Goal: Task Accomplishment & Management: Use online tool/utility

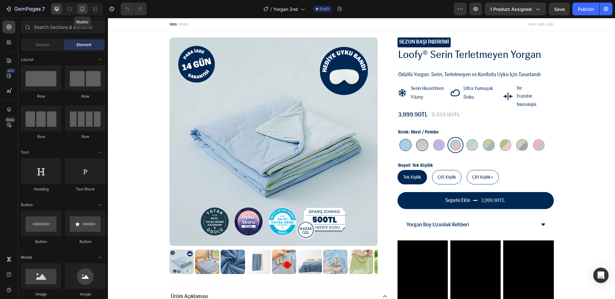
click at [80, 8] on icon at bounding box center [82, 9] width 6 height 6
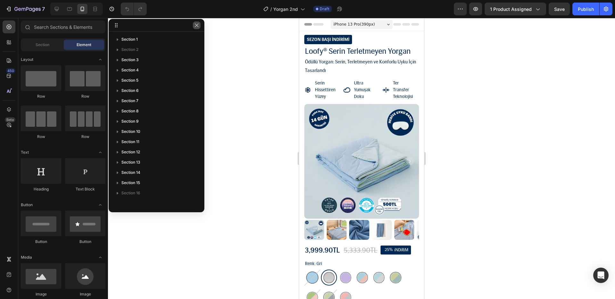
click at [198, 27] on icon "button" at bounding box center [196, 25] width 5 height 5
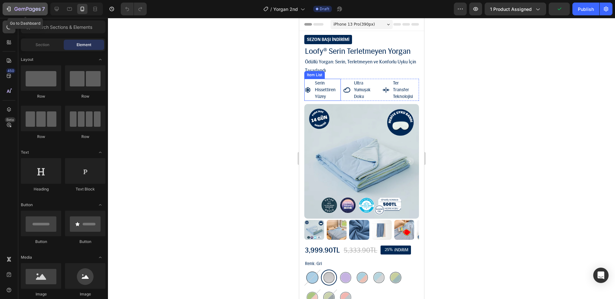
click at [11, 11] on icon "button" at bounding box center [8, 9] width 6 height 6
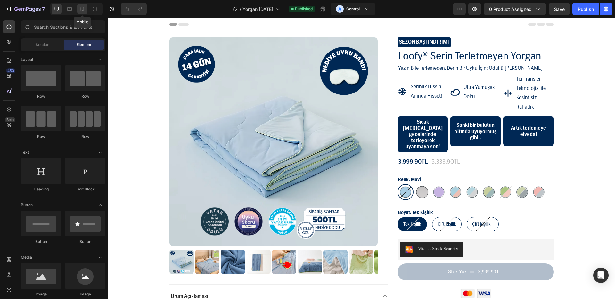
click at [82, 10] on icon at bounding box center [82, 9] width 6 height 6
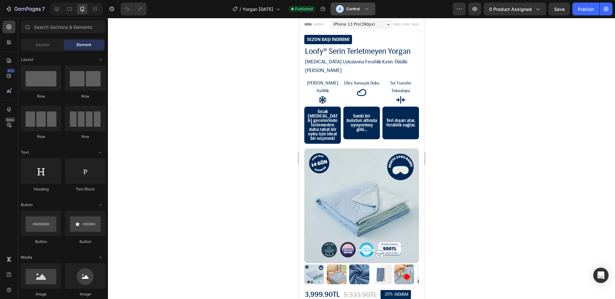
click at [358, 10] on h3 "Control" at bounding box center [352, 9] width 13 height 6
click at [362, 10] on div "A Control" at bounding box center [349, 9] width 26 height 8
click at [458, 10] on icon "button" at bounding box center [459, 9] width 6 height 6
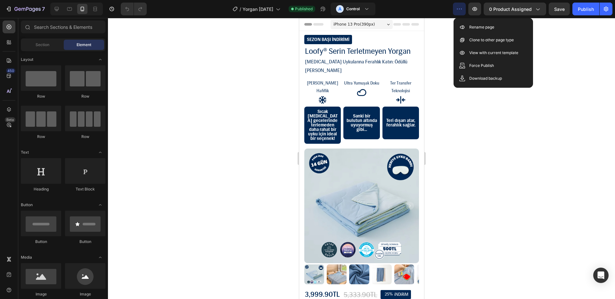
click at [458, 10] on icon "button" at bounding box center [459, 9] width 6 height 6
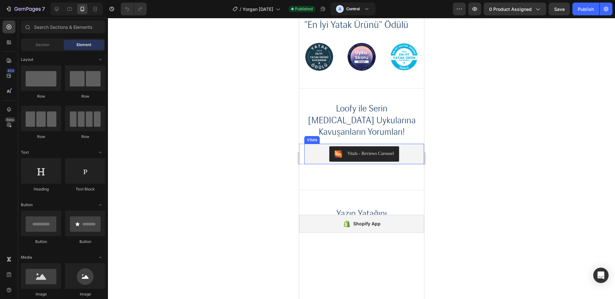
scroll to position [1017, 0]
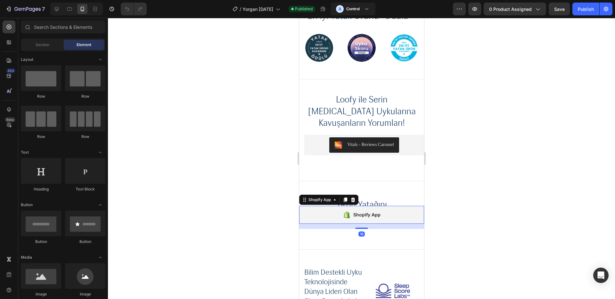
click at [379, 206] on div "Shopify App" at bounding box center [361, 215] width 125 height 18
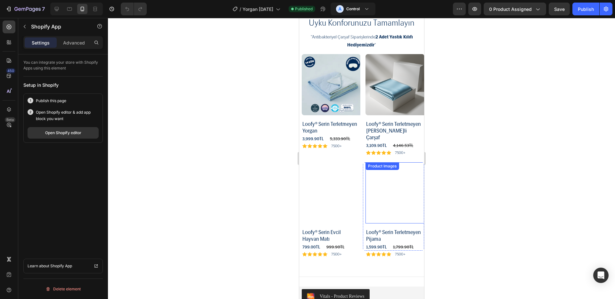
scroll to position [3059, 0]
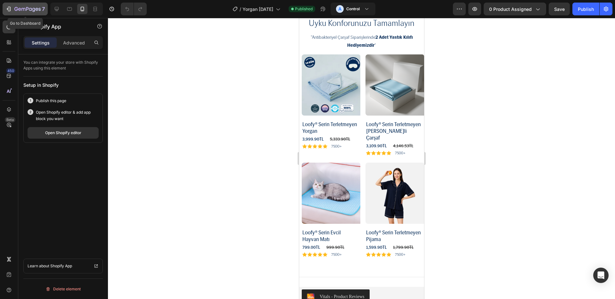
click at [10, 11] on icon "button" at bounding box center [9, 9] width 3 height 4
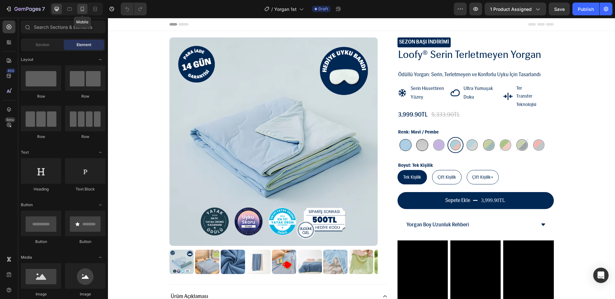
click at [84, 10] on icon at bounding box center [83, 9] width 4 height 4
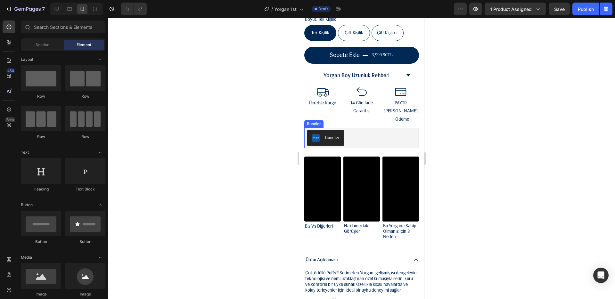
scroll to position [292, 0]
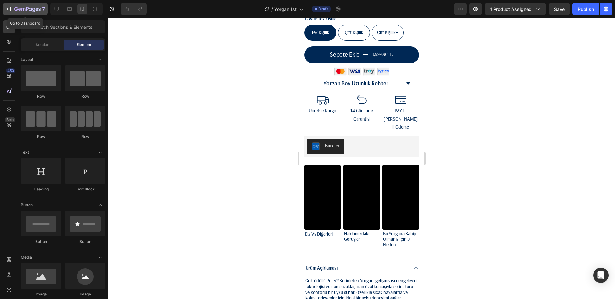
click at [12, 11] on icon "button" at bounding box center [8, 9] width 6 height 6
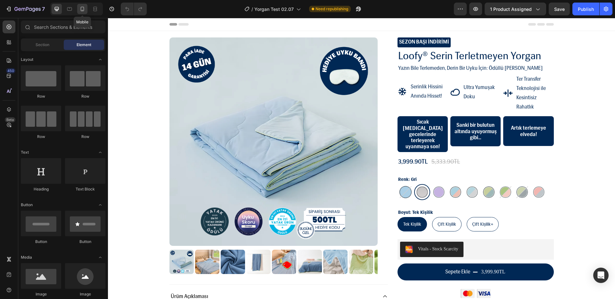
click at [81, 9] on icon at bounding box center [82, 9] width 6 height 6
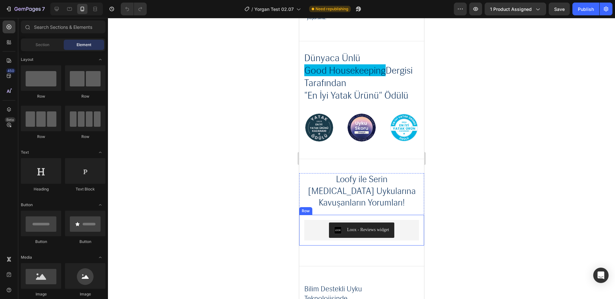
scroll to position [940, 0]
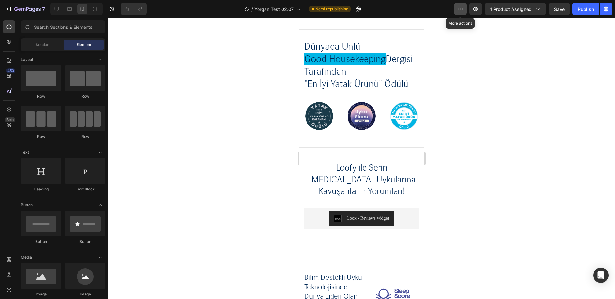
click at [458, 6] on icon "button" at bounding box center [460, 9] width 6 height 6
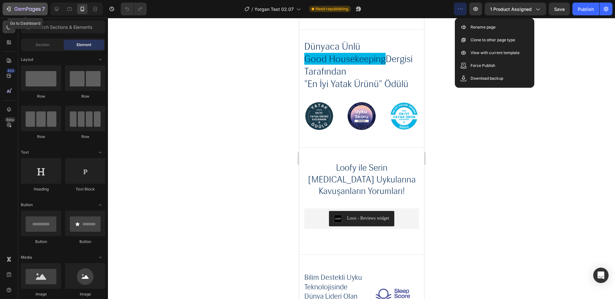
click at [7, 7] on icon "button" at bounding box center [8, 9] width 6 height 6
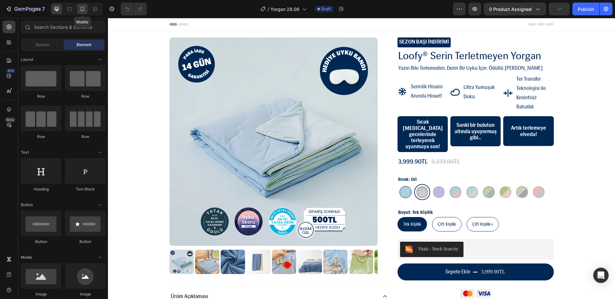
click at [85, 9] on icon at bounding box center [82, 9] width 6 height 6
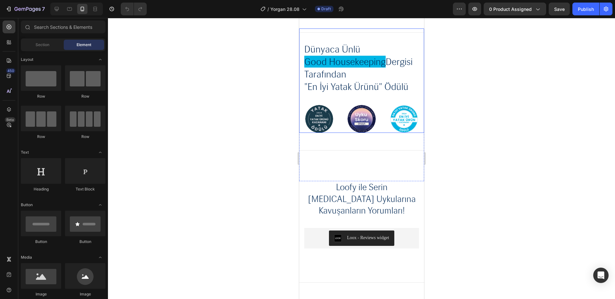
scroll to position [1003, 0]
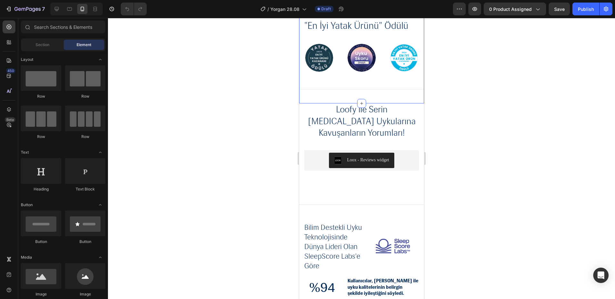
click at [330, 95] on div "Title Line Title Line Dünyaca Ünlü Good Housekeeping Dergisi Tarafından "En İyi…" at bounding box center [361, 35] width 125 height 136
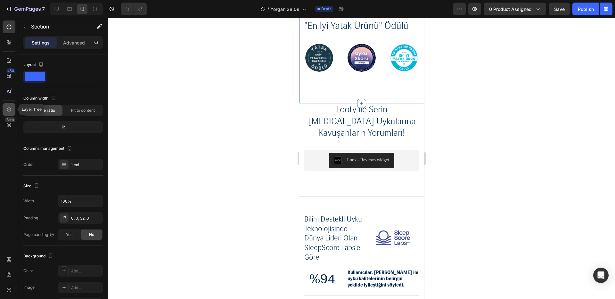
click at [11, 110] on icon at bounding box center [9, 109] width 6 height 6
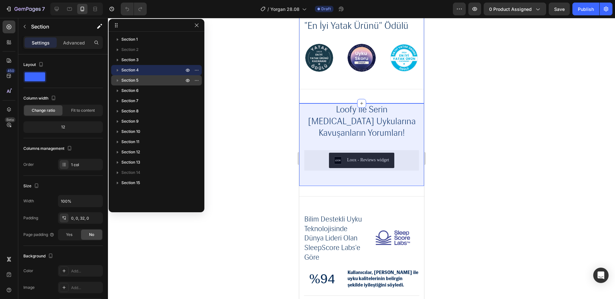
click at [132, 78] on span "Section 5" at bounding box center [129, 80] width 17 height 6
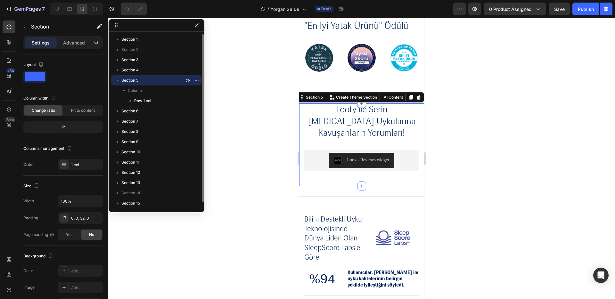
drag, startPoint x: 197, startPoint y: 80, endPoint x: 199, endPoint y: 85, distance: 4.6
click at [197, 80] on icon "button" at bounding box center [196, 80] width 5 height 5
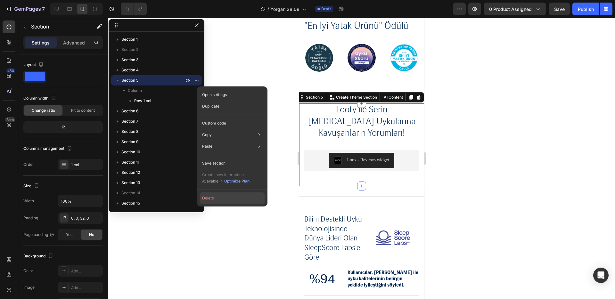
click at [223, 201] on button "Delete" at bounding box center [231, 198] width 65 height 12
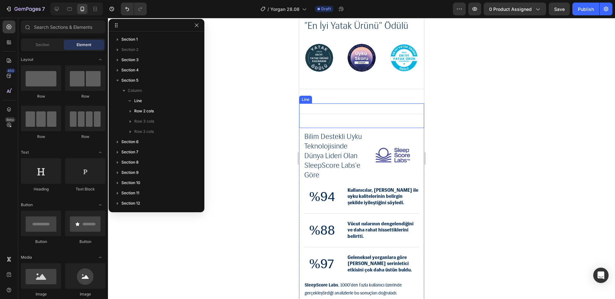
click at [360, 111] on div "Title Line" at bounding box center [361, 115] width 125 height 25
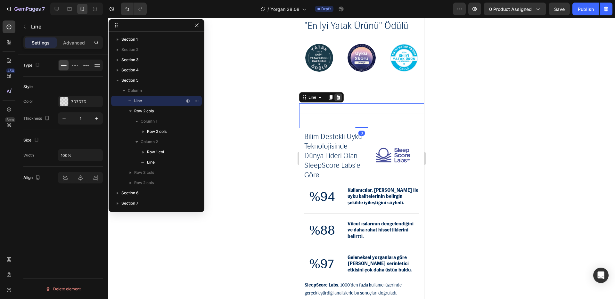
click at [341, 97] on div at bounding box center [338, 97] width 8 height 8
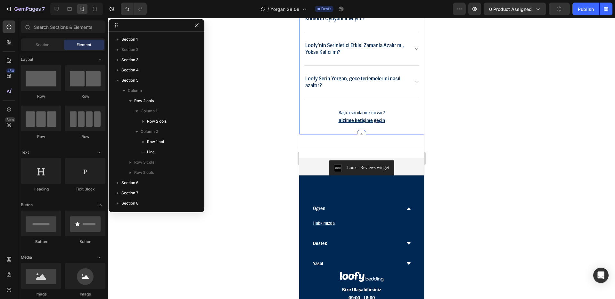
scroll to position [2877, 0]
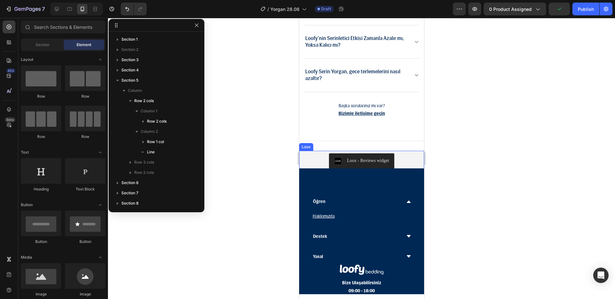
click at [316, 155] on div "Loox - Reviews widget" at bounding box center [361, 160] width 120 height 15
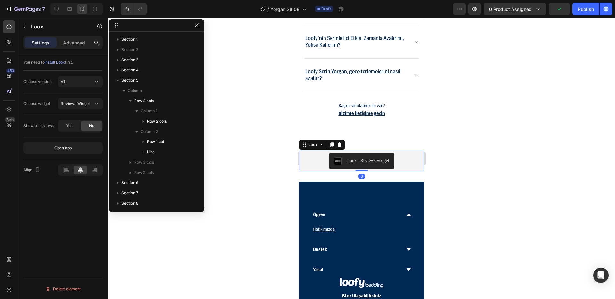
scroll to position [136, 0]
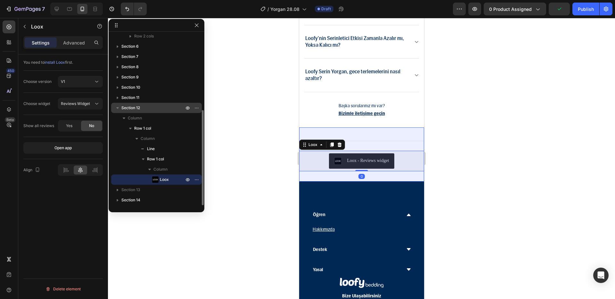
click at [144, 110] on p "Section 12" at bounding box center [153, 108] width 64 height 6
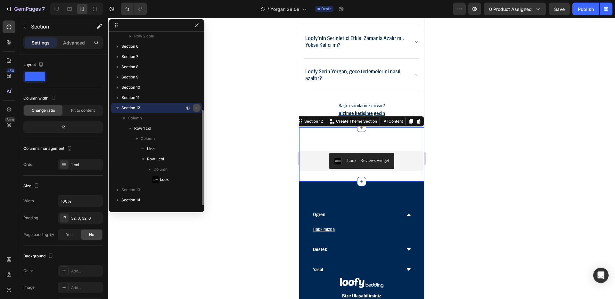
click at [198, 109] on icon "button" at bounding box center [196, 107] width 5 height 5
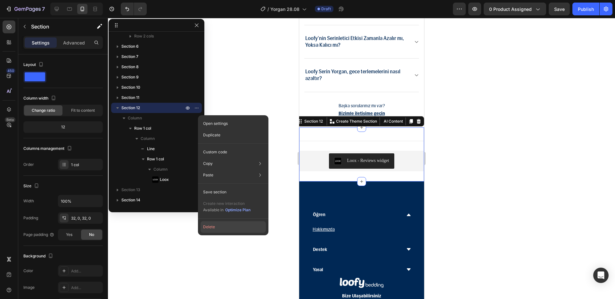
click at [220, 224] on button "Delete" at bounding box center [232, 227] width 65 height 12
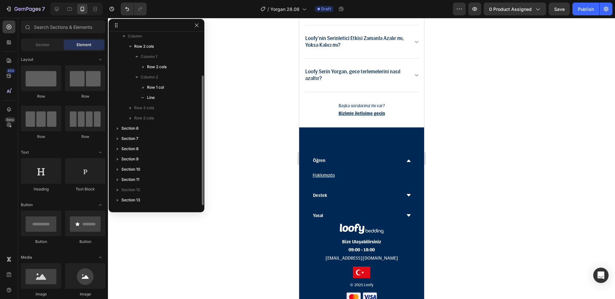
scroll to position [54, 0]
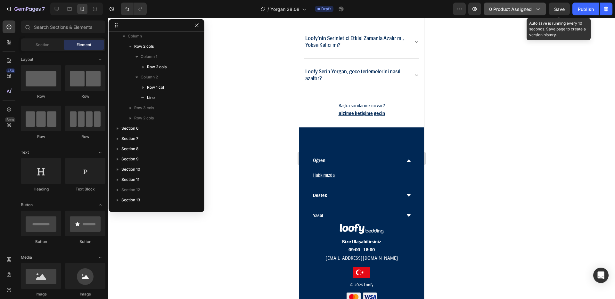
click at [535, 12] on icon "button" at bounding box center [537, 9] width 6 height 6
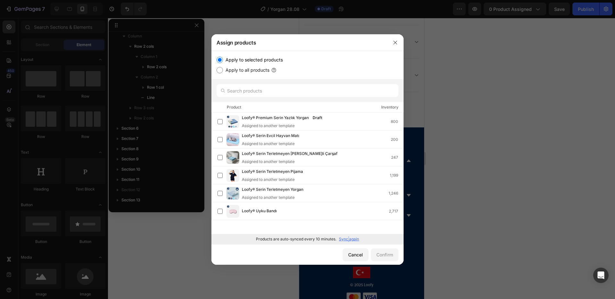
click at [348, 237] on p "Sync again" at bounding box center [349, 239] width 20 height 6
click at [352, 200] on div "Loofy® Serin Terletmeyen Yorgan Assigned to another template 1,246" at bounding box center [307, 193] width 192 height 18
click at [387, 256] on div "Confirm" at bounding box center [384, 254] width 17 height 7
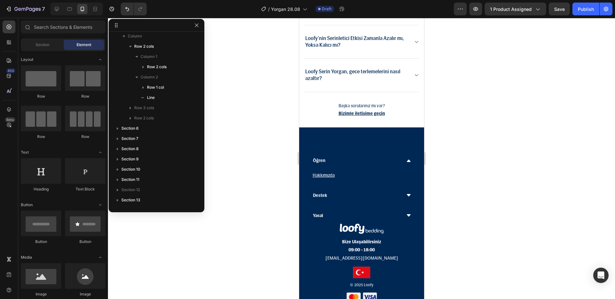
click at [196, 27] on icon "button" at bounding box center [196, 25] width 5 height 5
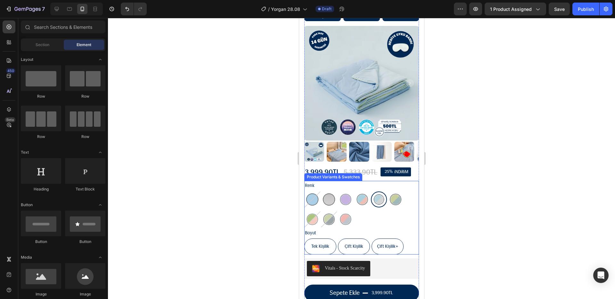
scroll to position [107, 0]
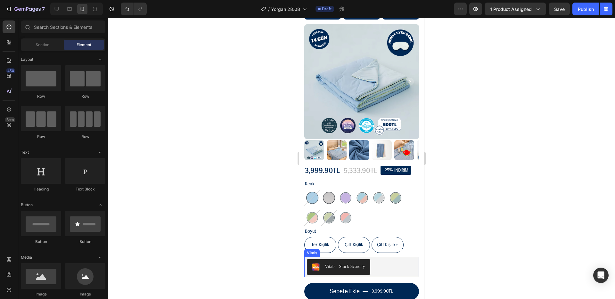
click at [382, 262] on div "Vitals - Stock Scarcity" at bounding box center [360, 266] width 109 height 15
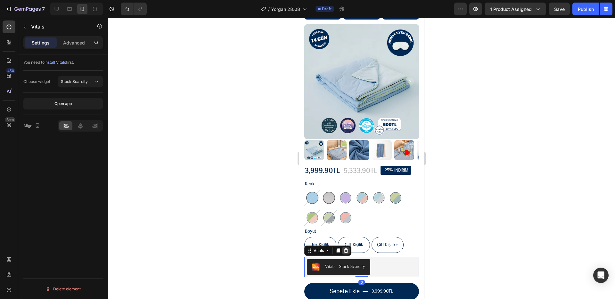
click at [347, 248] on icon at bounding box center [345, 250] width 5 height 5
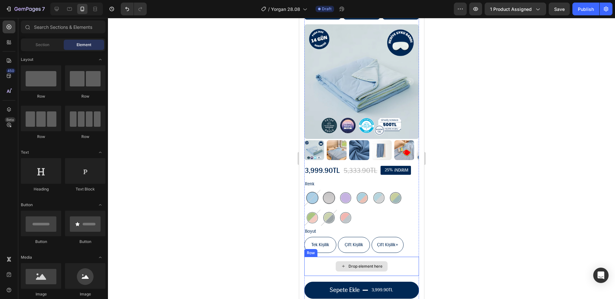
click at [351, 261] on div "Drop element here" at bounding box center [361, 266] width 52 height 10
click at [322, 258] on div "Drop element here" at bounding box center [361, 266] width 115 height 19
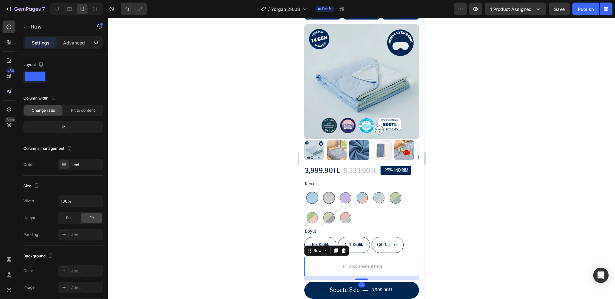
click at [347, 247] on div "Row" at bounding box center [326, 251] width 45 height 10
click at [344, 248] on icon at bounding box center [343, 250] width 4 height 4
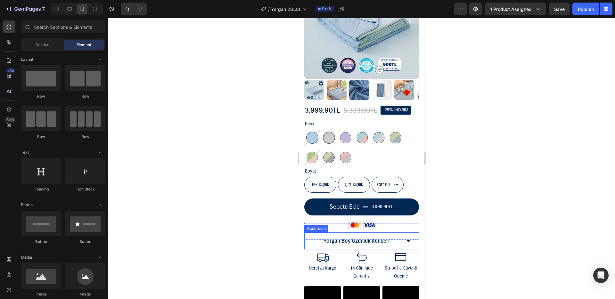
scroll to position [180, 0]
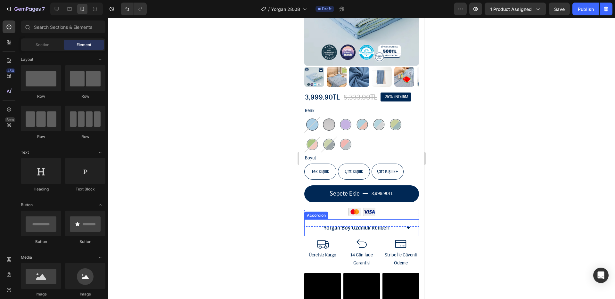
click at [406, 222] on div "Yorgan Boy Uzunluk Rehberi" at bounding box center [361, 227] width 114 height 17
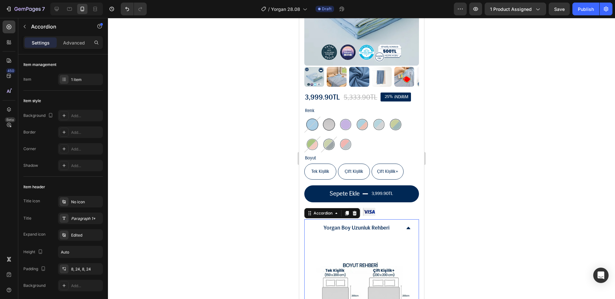
scroll to position [288, 0]
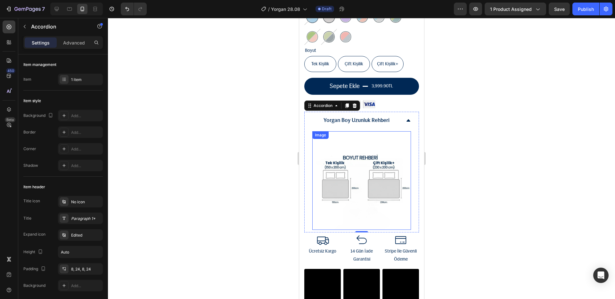
click at [332, 151] on img at bounding box center [361, 180] width 99 height 99
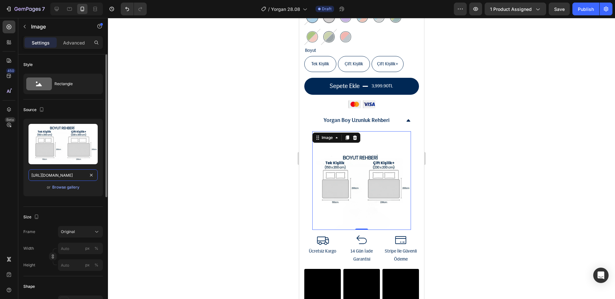
click at [44, 173] on input "[URL][DOMAIN_NAME]" at bounding box center [62, 175] width 69 height 12
click at [45, 173] on input "[URL][DOMAIN_NAME]" at bounding box center [62, 175] width 69 height 12
paste input "1b8b153-a9fd-4089-8caa-09e7e4d58b41.jpg?v=1751410508"
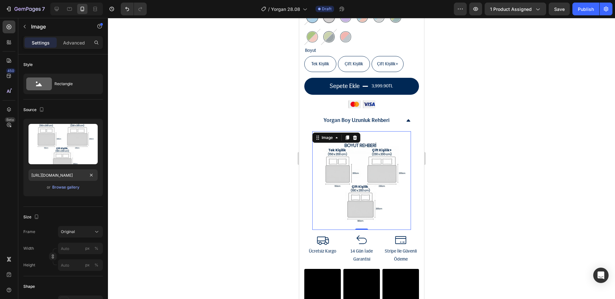
click at [12, 171] on div "450 Beta" at bounding box center [9, 136] width 13 height 232
click at [61, 9] on div at bounding box center [57, 9] width 10 height 10
type input "[URL][DOMAIN_NAME]"
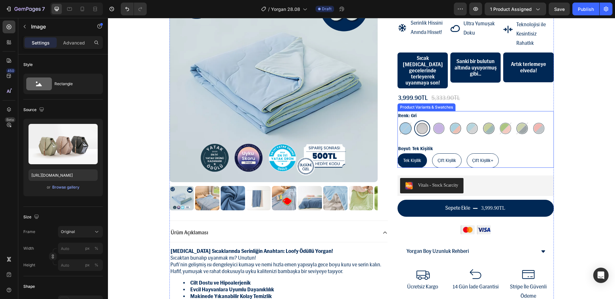
scroll to position [109, 0]
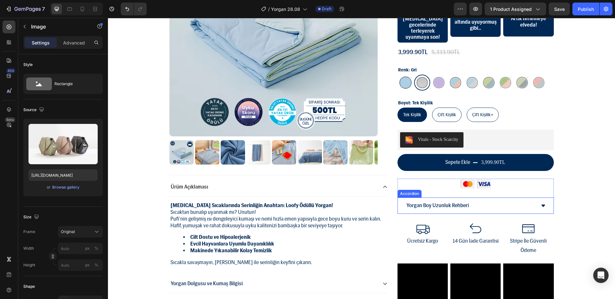
click at [537, 198] on div "Yorgan Boy Uzunluk Rehberi" at bounding box center [476, 206] width 156 height 16
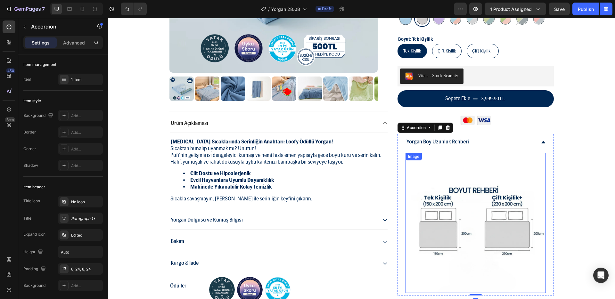
scroll to position [174, 0]
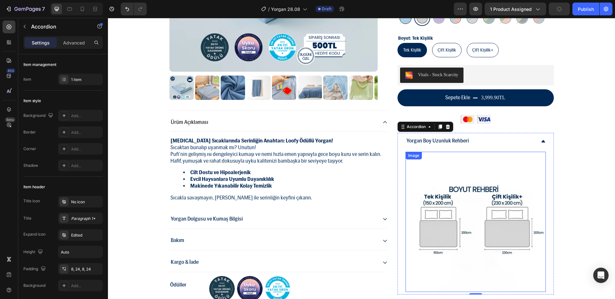
click at [497, 220] on img at bounding box center [475, 222] width 140 height 140
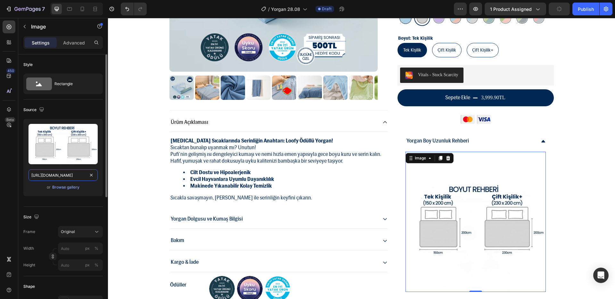
click at [68, 179] on input "[URL][DOMAIN_NAME]" at bounding box center [62, 175] width 69 height 12
paste input "1b8b153-a9fd-4089-8caa-09e7e4d58b41.jpg?v=1751410508"
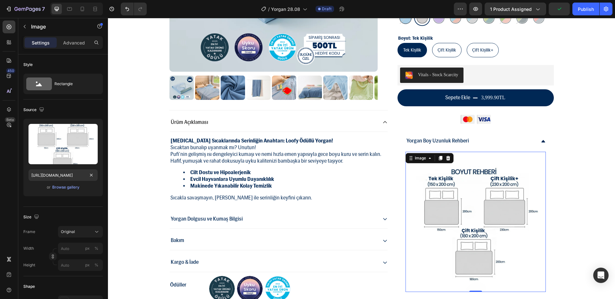
scroll to position [0, 0]
click at [14, 173] on div "450 Beta" at bounding box center [9, 136] width 13 height 232
click at [80, 7] on icon at bounding box center [82, 9] width 6 height 6
type input "[URL][DOMAIN_NAME]"
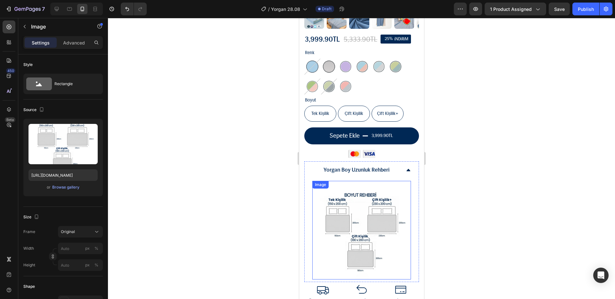
scroll to position [245, 0]
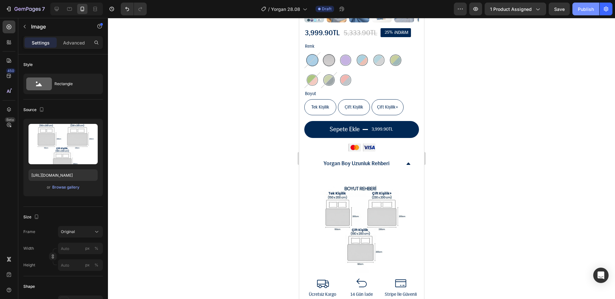
click at [579, 10] on div "Publish" at bounding box center [586, 9] width 16 height 7
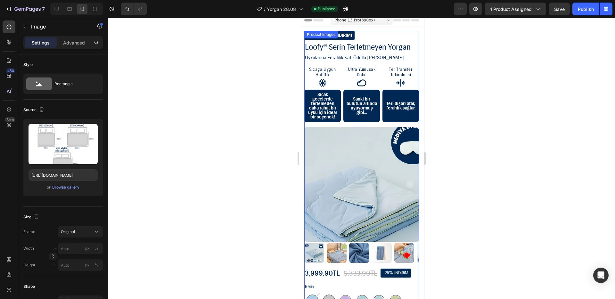
scroll to position [0, 0]
